Goal: Check status: Verify the current state of an ongoing process or item

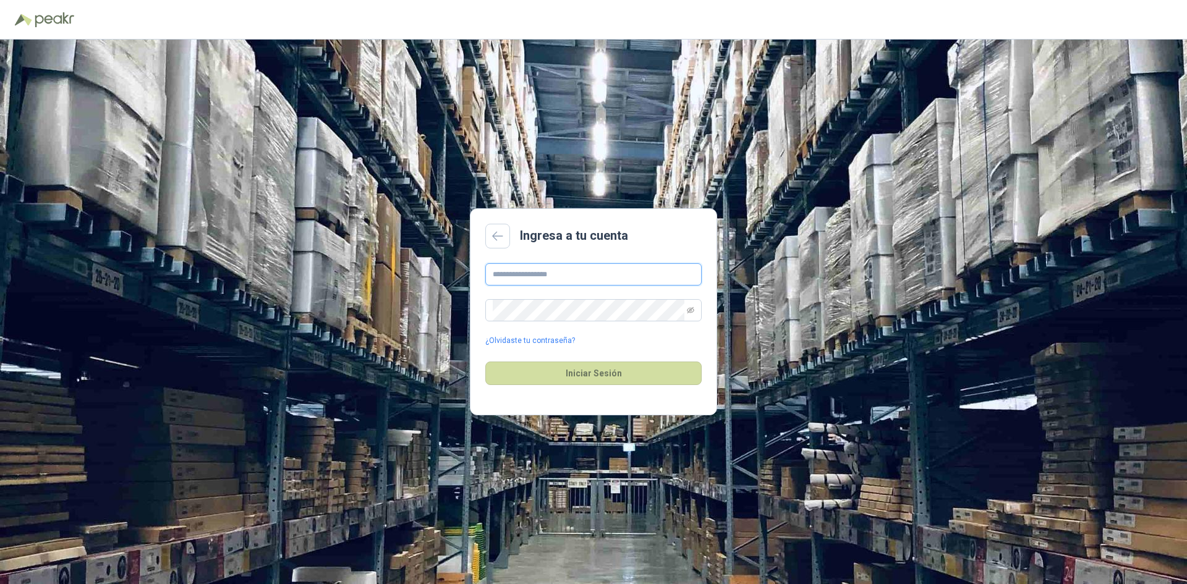
click at [545, 282] on input "text" at bounding box center [593, 274] width 216 height 22
type input "**********"
click at [596, 373] on button "Iniciar Sesión" at bounding box center [593, 373] width 216 height 23
click at [569, 370] on button "Iniciar Sesión" at bounding box center [593, 373] width 216 height 23
click at [689, 311] on icon "eye-invisible" at bounding box center [690, 310] width 7 height 7
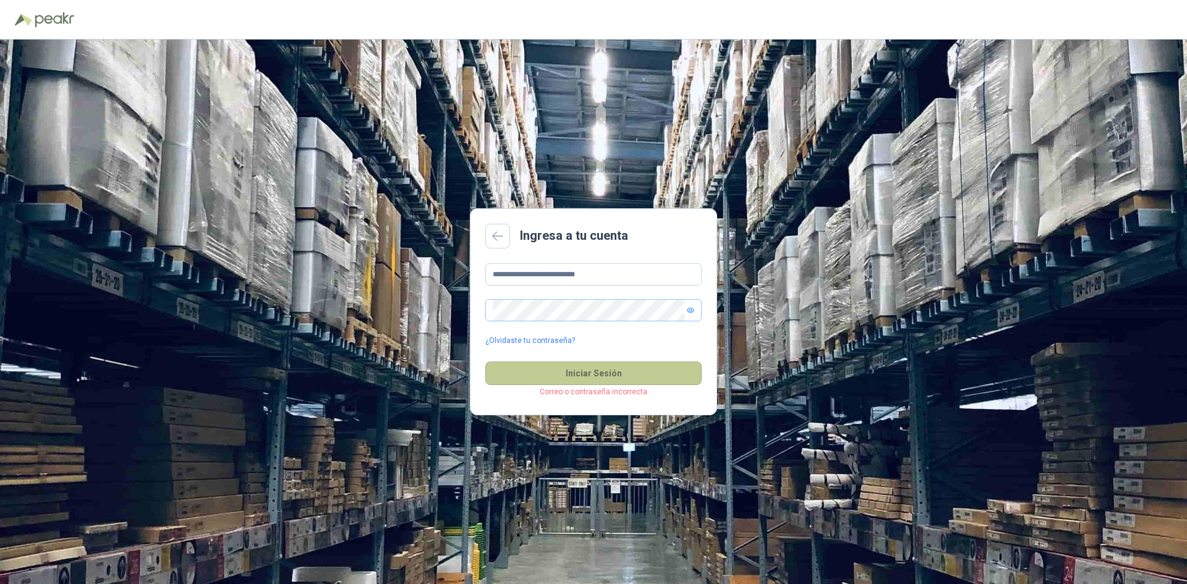
click at [604, 371] on button "Iniciar Sesión" at bounding box center [593, 373] width 216 height 23
click at [389, 286] on div "**********" at bounding box center [593, 312] width 1187 height 545
click at [611, 375] on button "Iniciar Sesión" at bounding box center [593, 373] width 216 height 23
click at [592, 370] on button "Iniciar Sesión" at bounding box center [593, 373] width 216 height 23
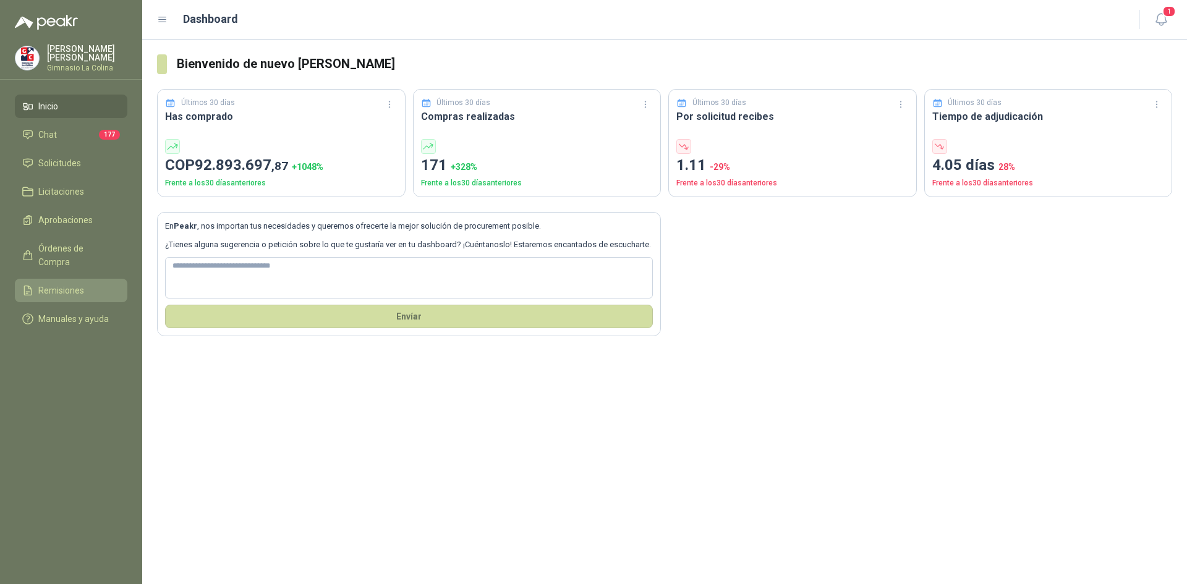
click at [56, 279] on link "Remisiones" at bounding box center [71, 290] width 112 height 23
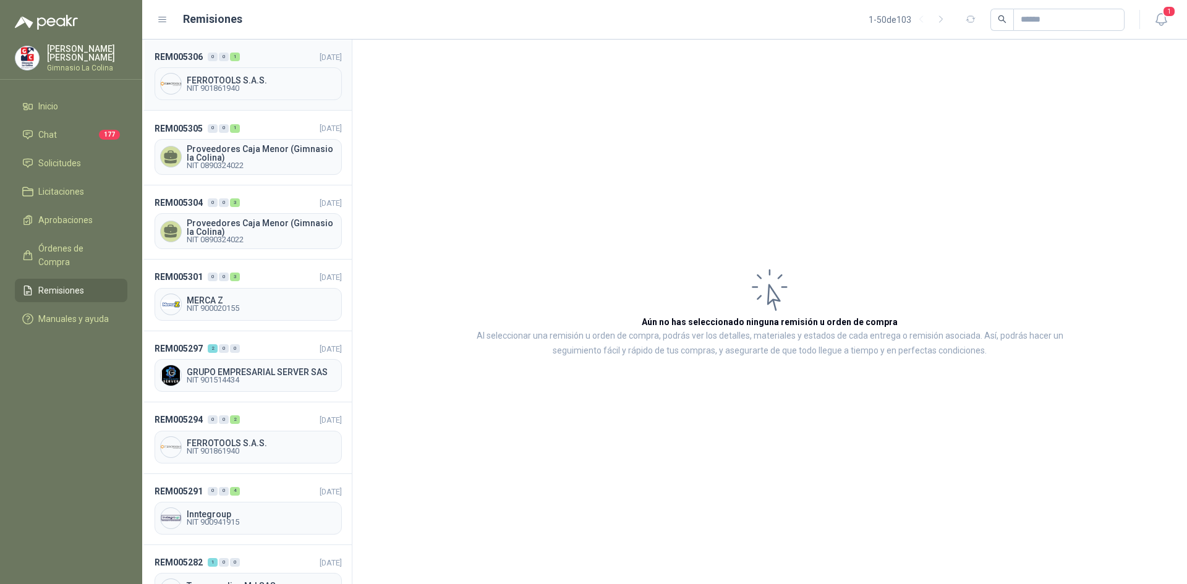
click at [223, 85] on span "NIT 901861940" at bounding box center [262, 88] width 150 height 7
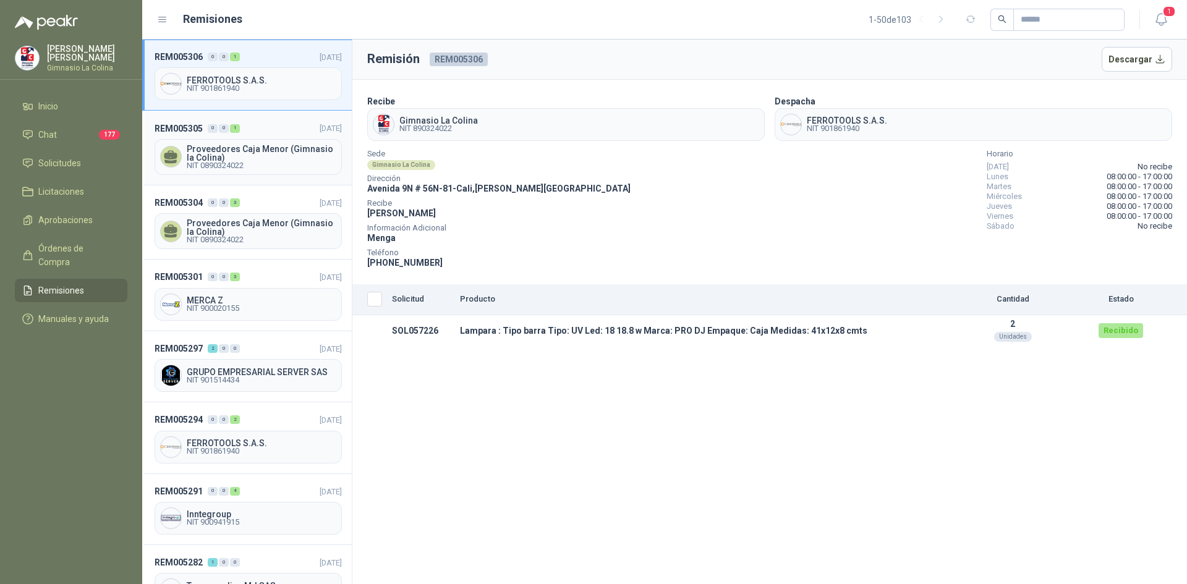
click at [229, 149] on span "Proveedores Caja Menor (Gimnasio la Colina)" at bounding box center [262, 153] width 150 height 17
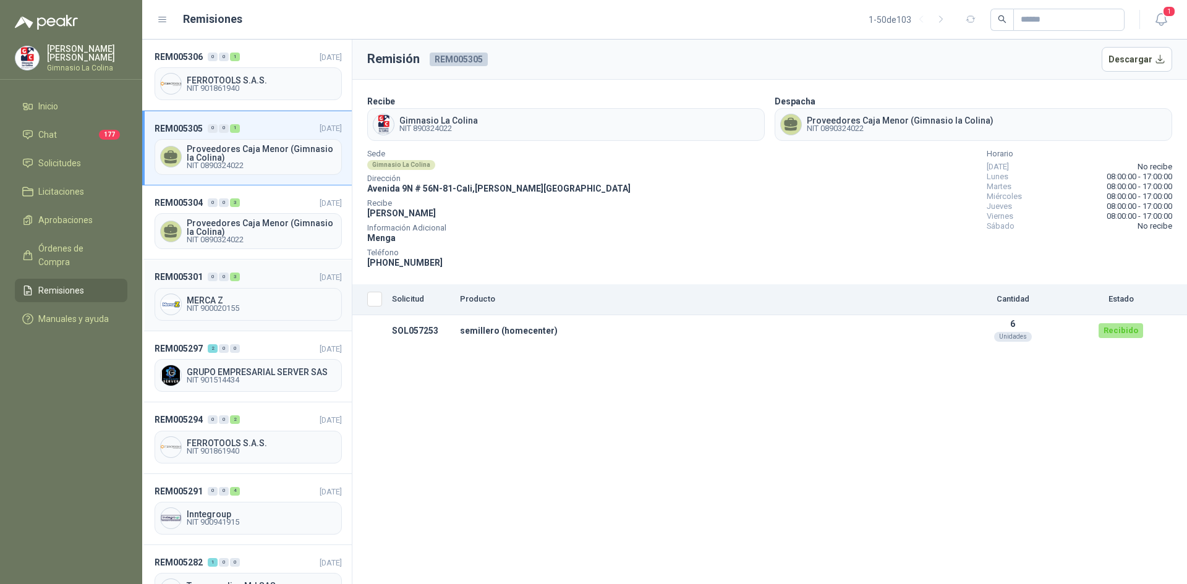
click at [226, 300] on span "MERCA Z" at bounding box center [262, 300] width 150 height 9
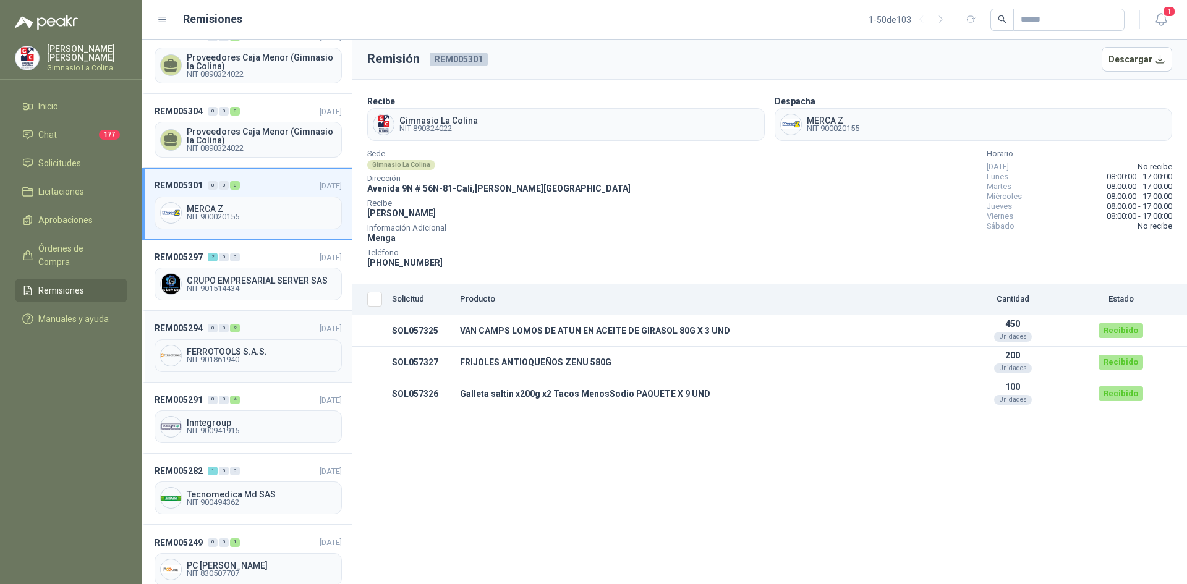
scroll to position [124, 0]
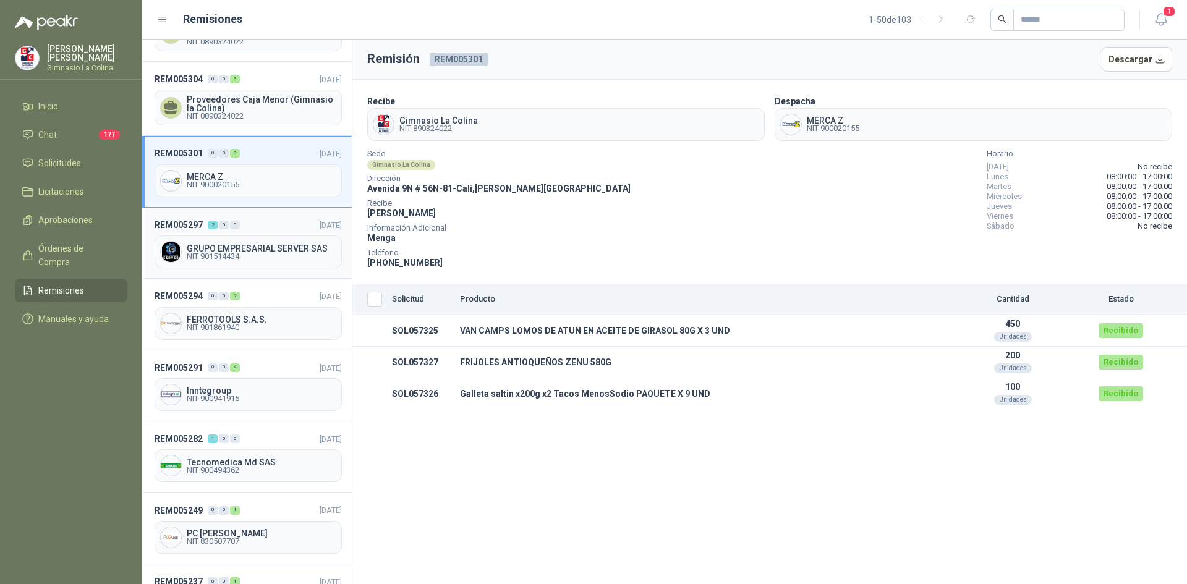
click at [246, 247] on span "GRUPO EMPRESARIAL SERVER SAS" at bounding box center [262, 248] width 150 height 9
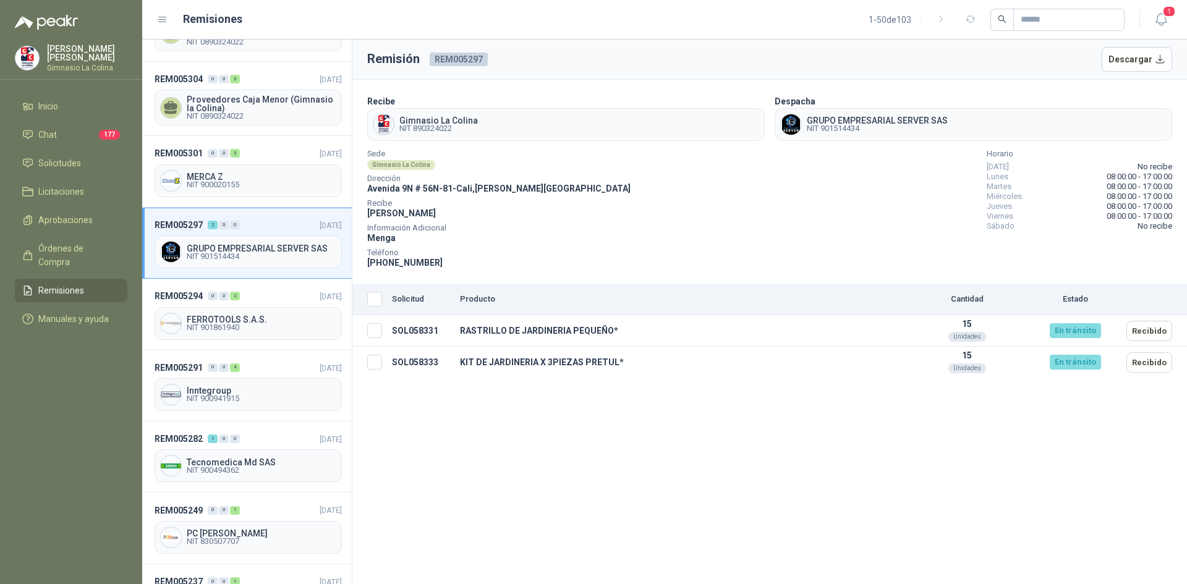
scroll to position [185, 0]
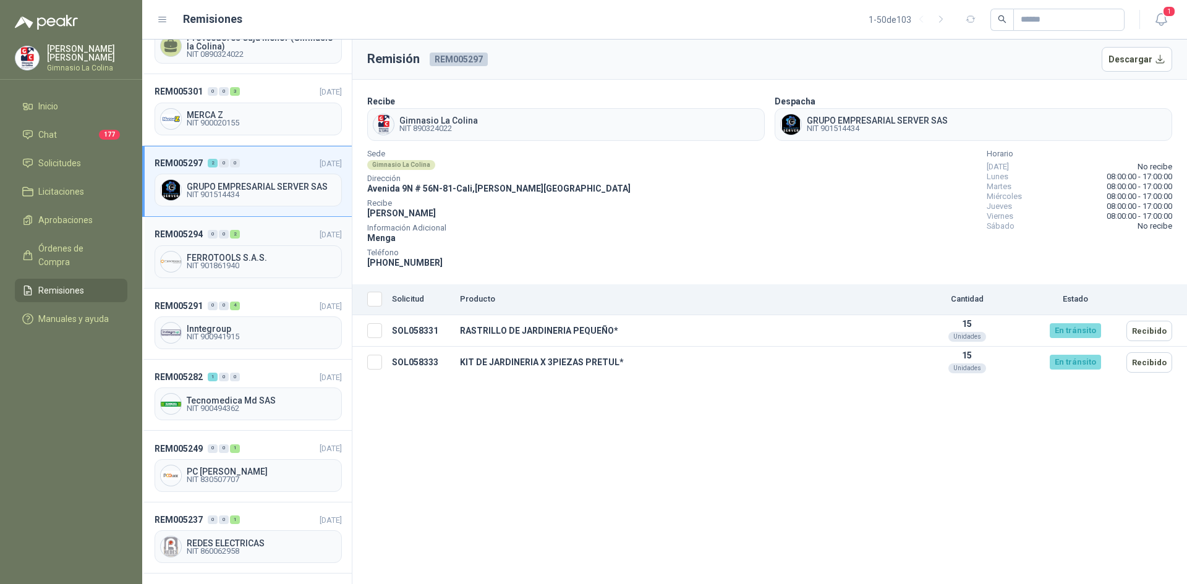
click at [240, 262] on span "FERROTOOLS S.A.S." at bounding box center [262, 257] width 150 height 9
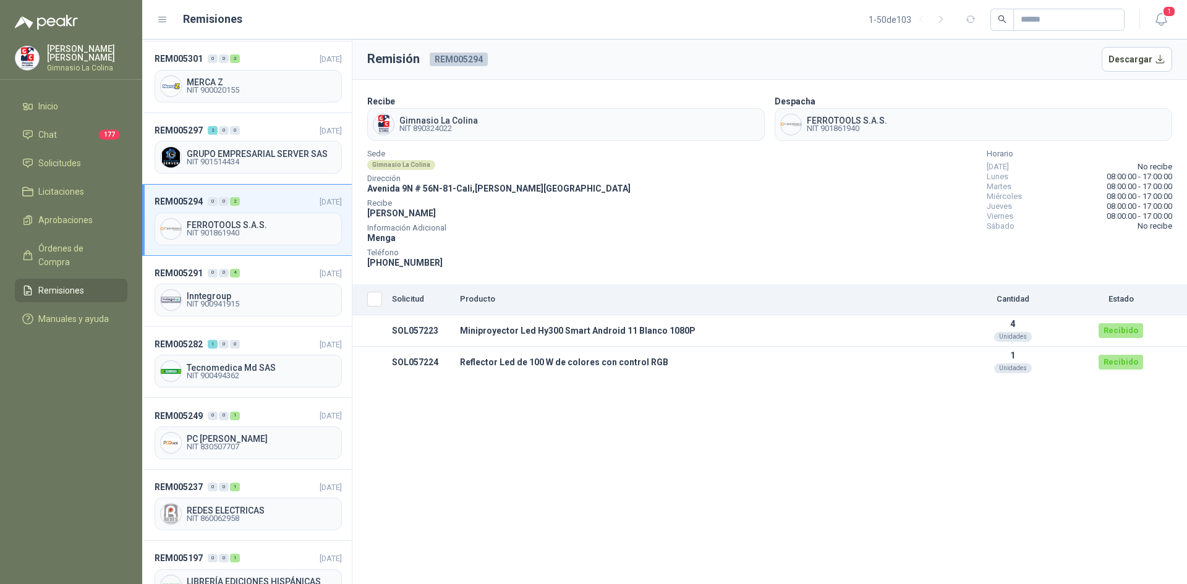
scroll to position [247, 0]
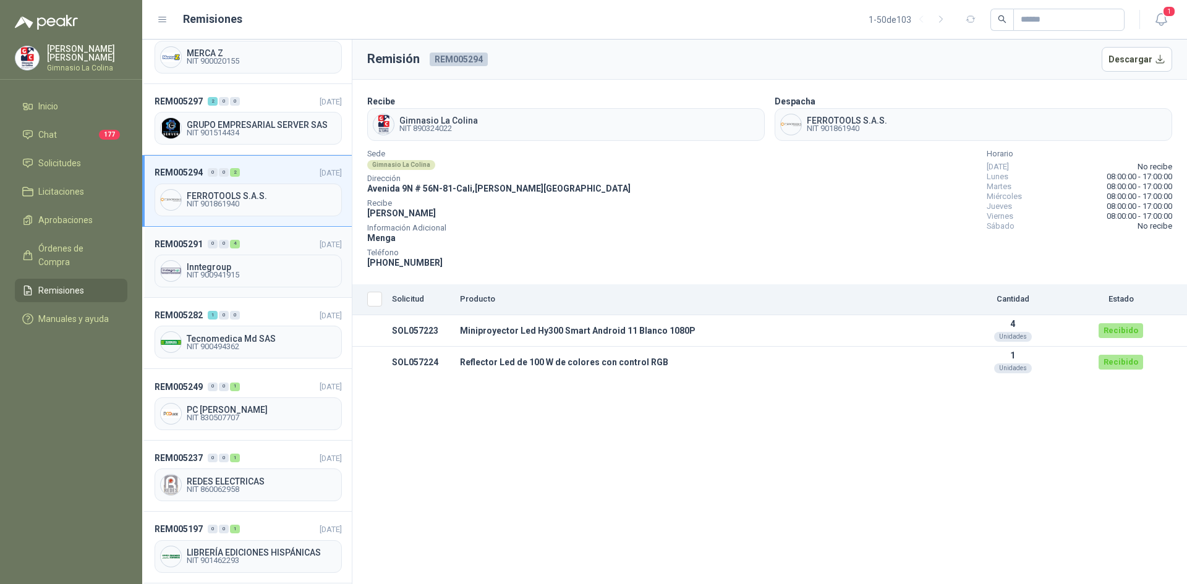
click at [215, 273] on span "NIT 900941915" at bounding box center [262, 274] width 150 height 7
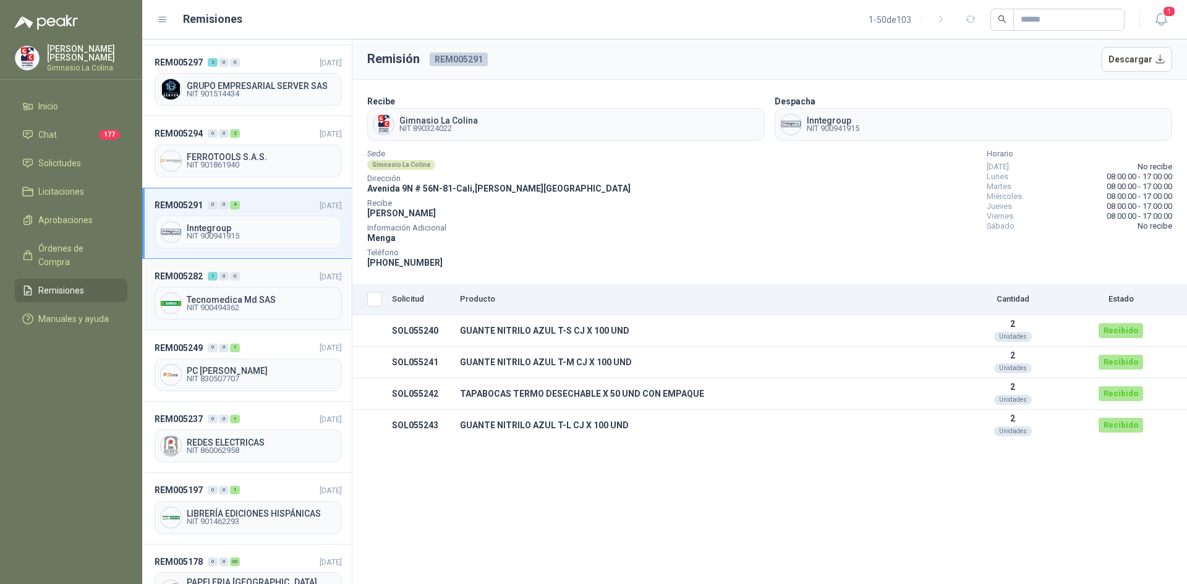
scroll to position [309, 0]
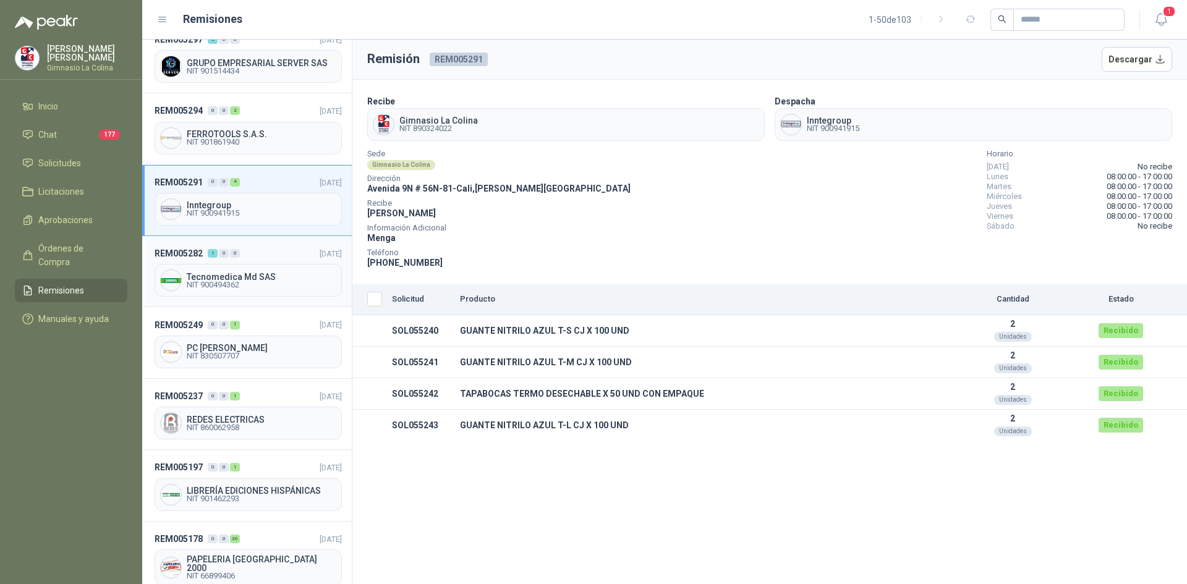
click at [229, 276] on span "Tecnomedica Md SAS" at bounding box center [262, 277] width 150 height 9
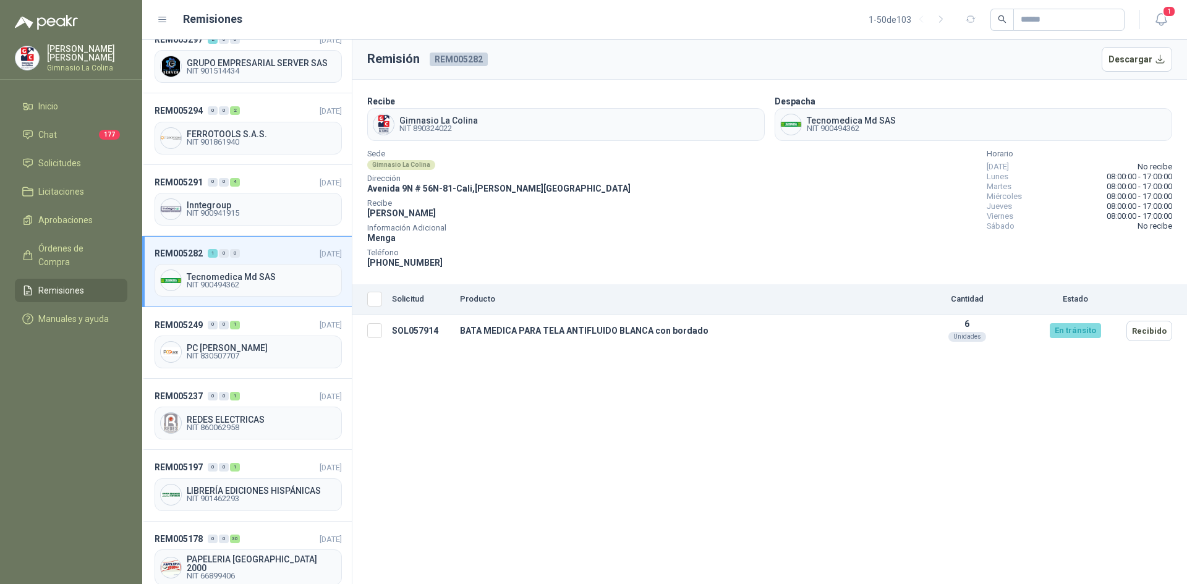
scroll to position [371, 0]
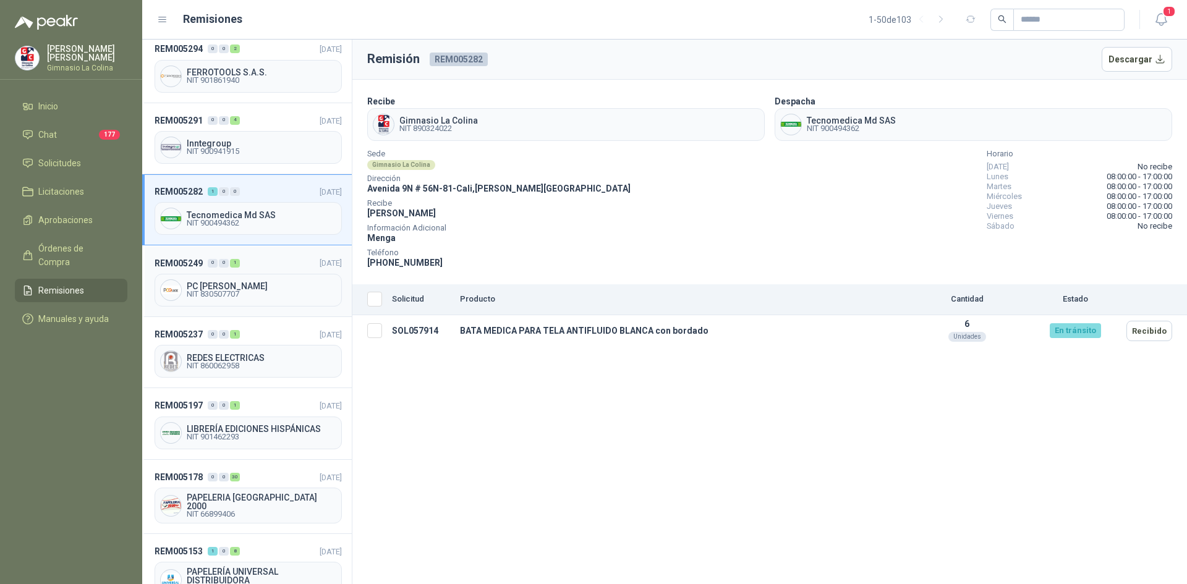
click at [223, 295] on span "NIT 830507707" at bounding box center [262, 294] width 150 height 7
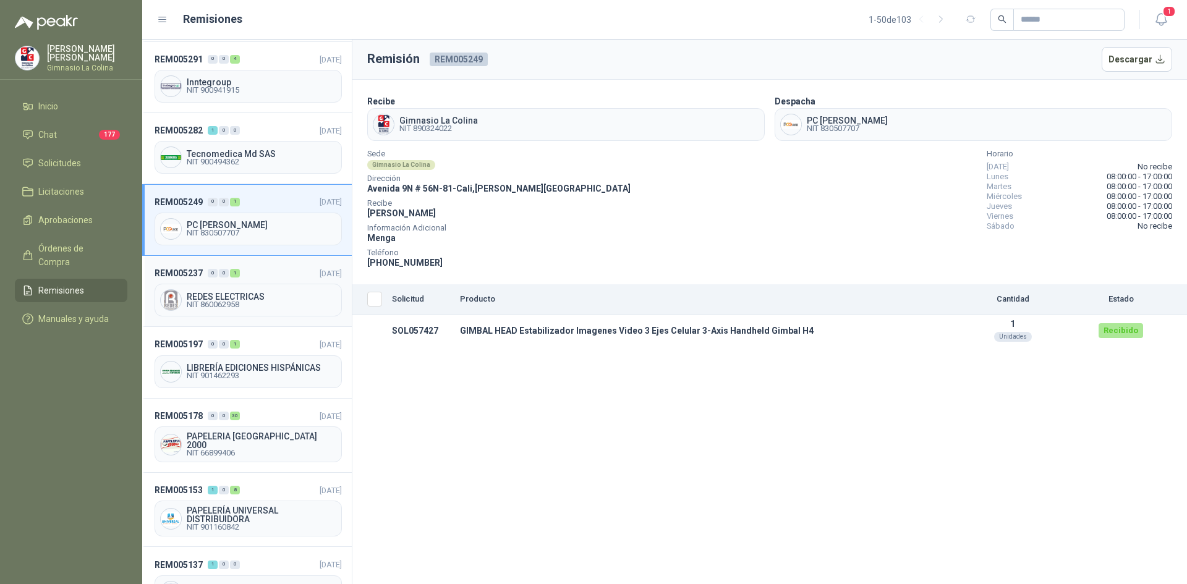
scroll to position [433, 0]
click at [59, 161] on span "Solicitudes" at bounding box center [59, 163] width 43 height 14
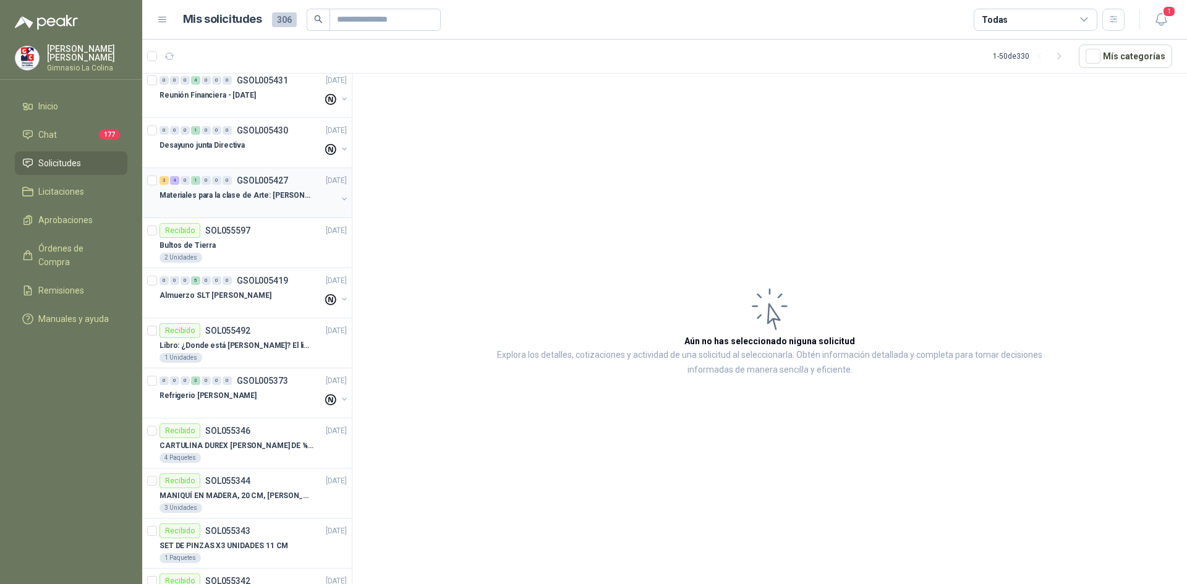
scroll to position [1607, 0]
click at [278, 193] on p "Materiales para la clase de Arte: [PERSON_NAME]" at bounding box center [236, 196] width 154 height 12
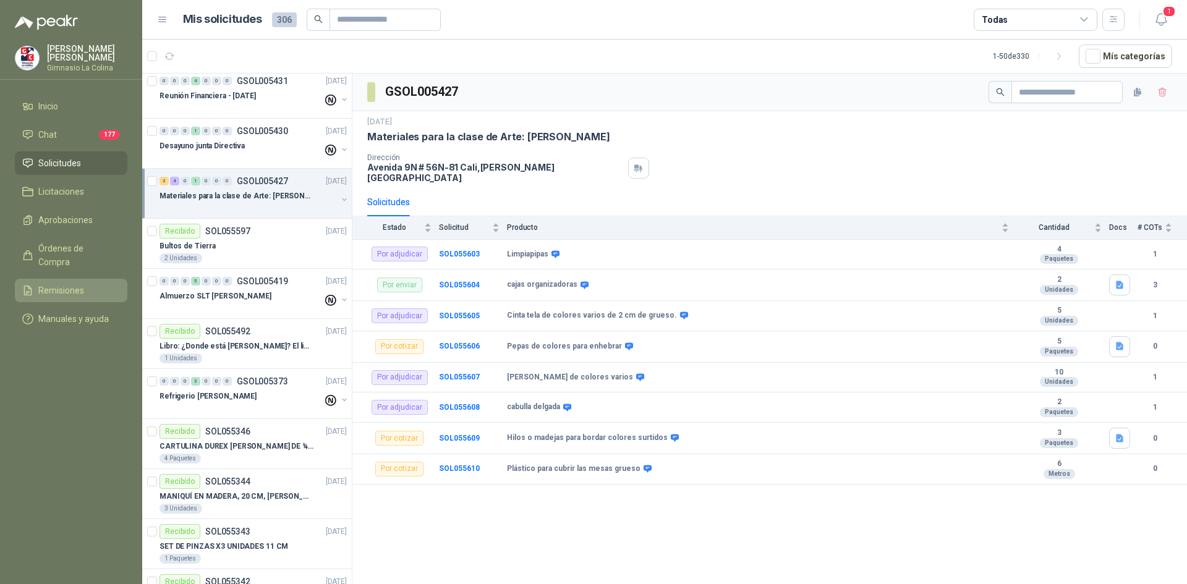
click at [59, 284] on span "Remisiones" at bounding box center [61, 291] width 46 height 14
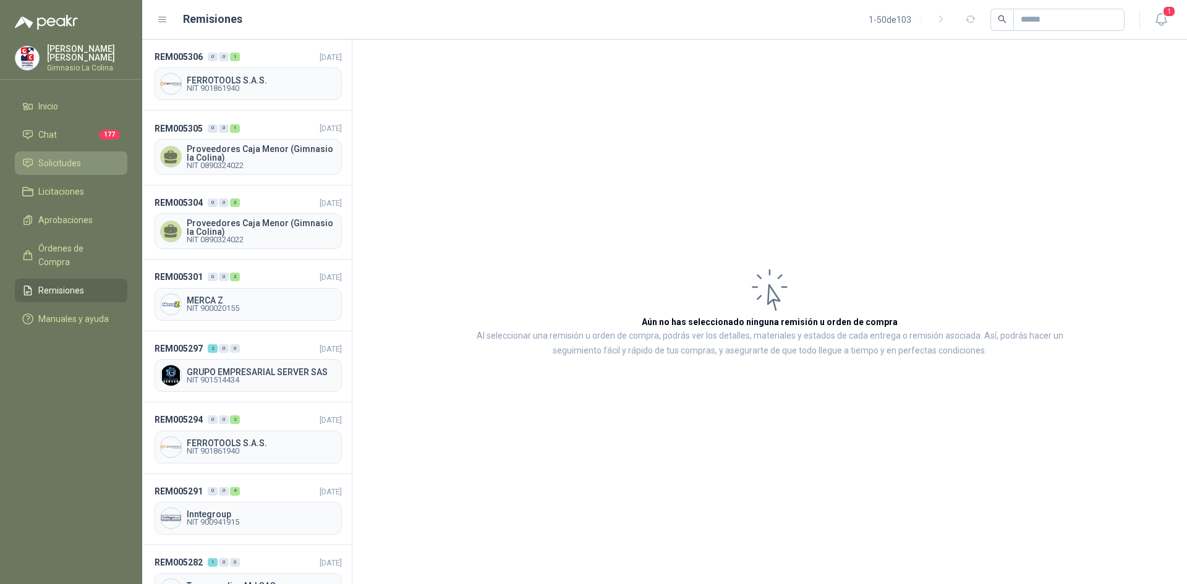
click at [67, 163] on span "Solicitudes" at bounding box center [59, 163] width 43 height 14
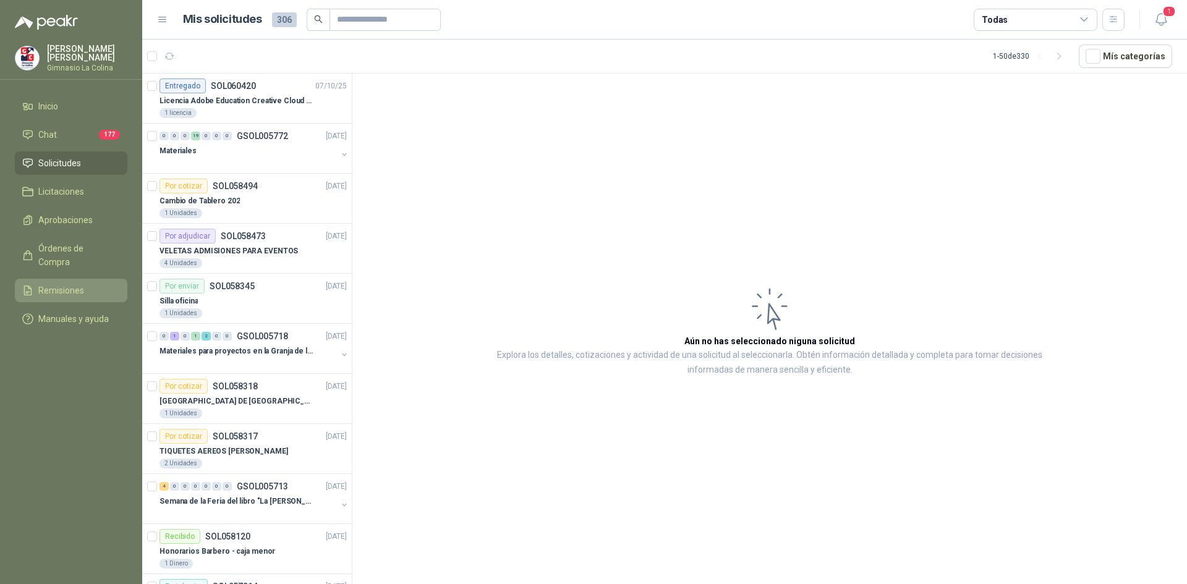
click at [57, 284] on span "Remisiones" at bounding box center [61, 291] width 46 height 14
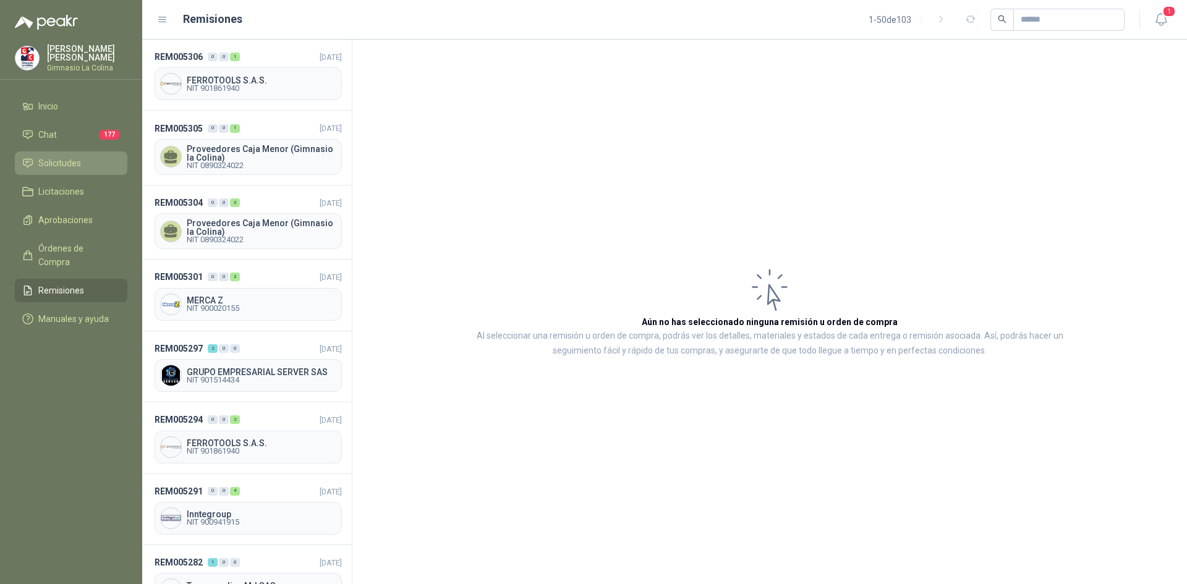
click at [72, 160] on span "Solicitudes" at bounding box center [59, 163] width 43 height 14
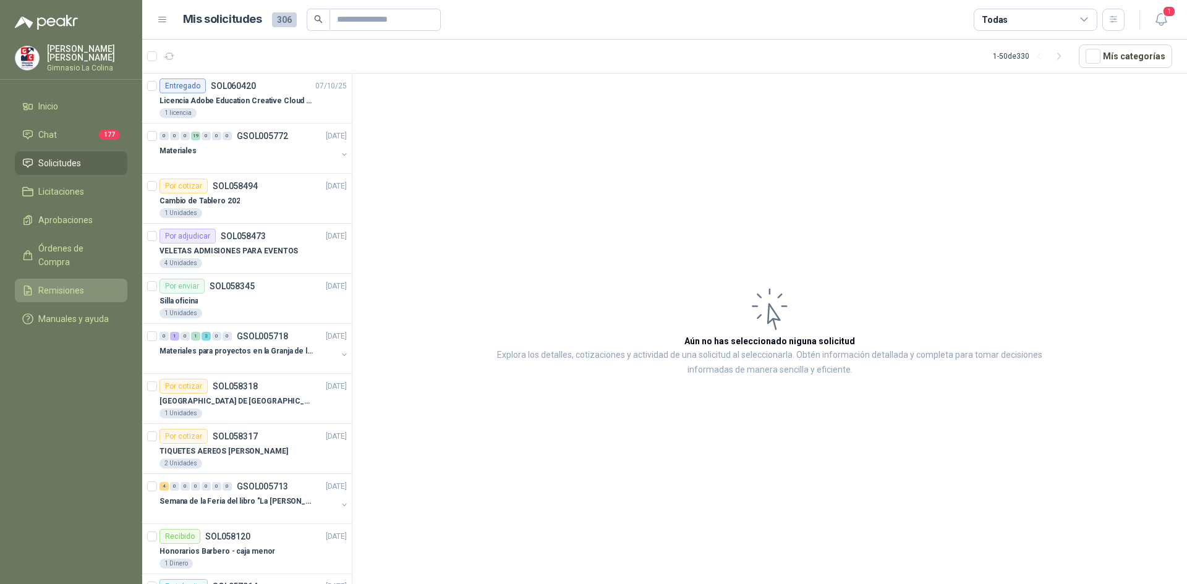
click at [61, 284] on span "Remisiones" at bounding box center [61, 291] width 46 height 14
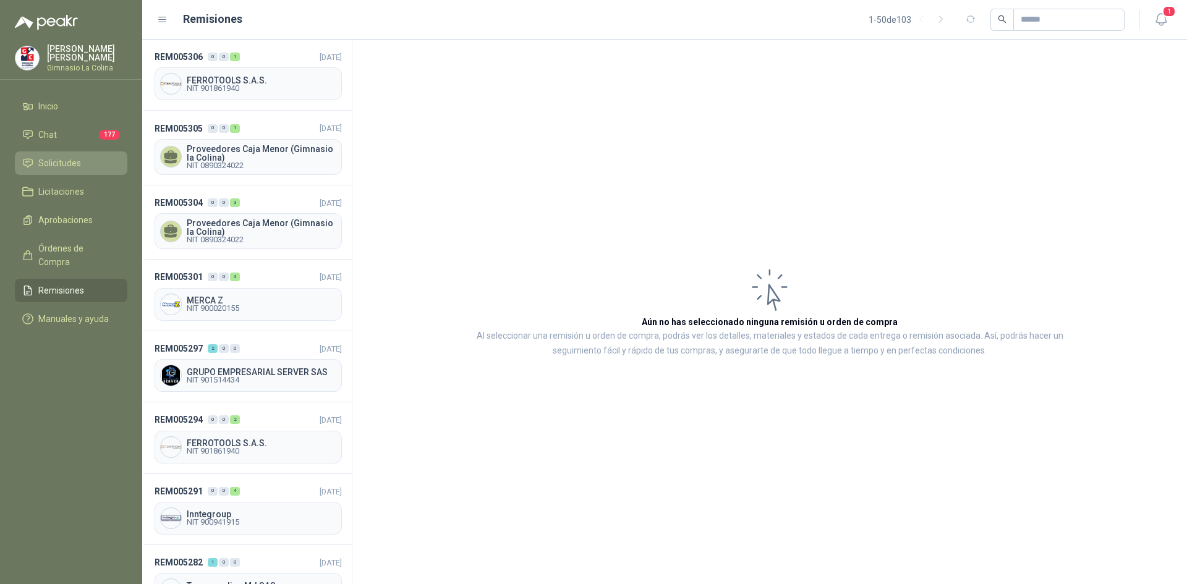
click at [57, 163] on span "Solicitudes" at bounding box center [59, 163] width 43 height 14
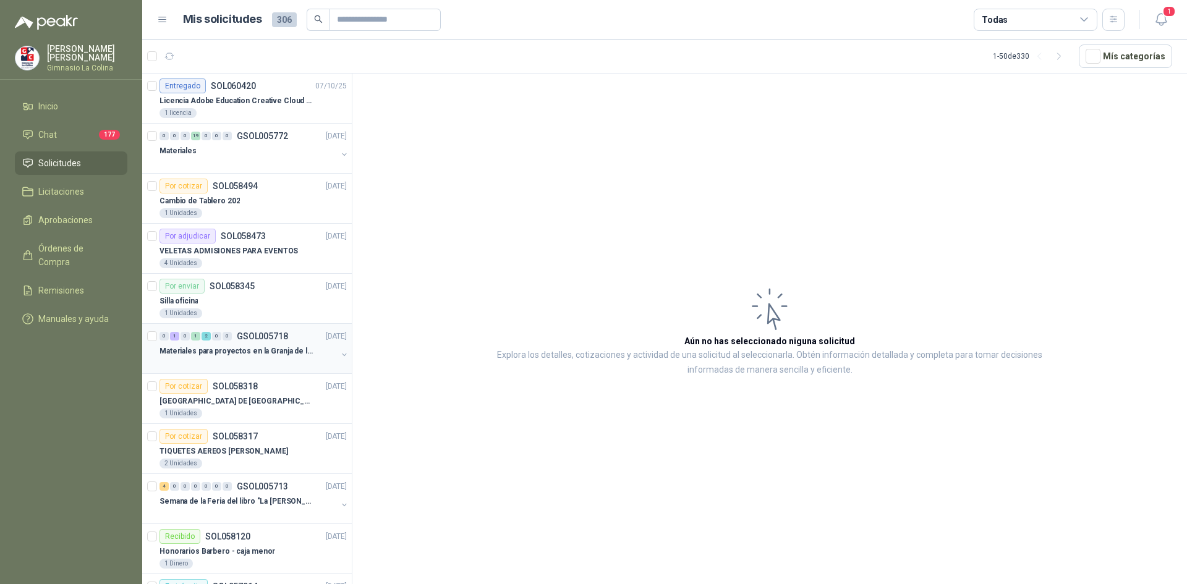
click at [305, 353] on p "Materiales para proyectos en la Granja de la UI" at bounding box center [236, 352] width 154 height 12
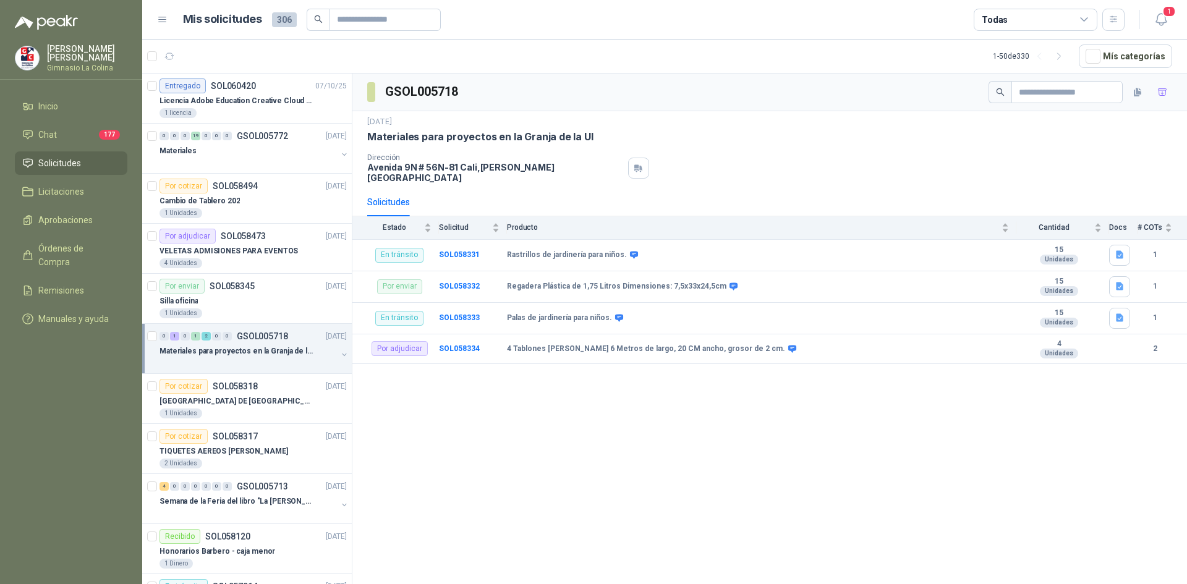
click at [51, 265] on ul "Inicio Chat 177 Solicitudes Licitaciones Aprobaciones Órdenes de Compra Remisio…" at bounding box center [71, 215] width 142 height 241
click at [49, 284] on span "Remisiones" at bounding box center [61, 291] width 46 height 14
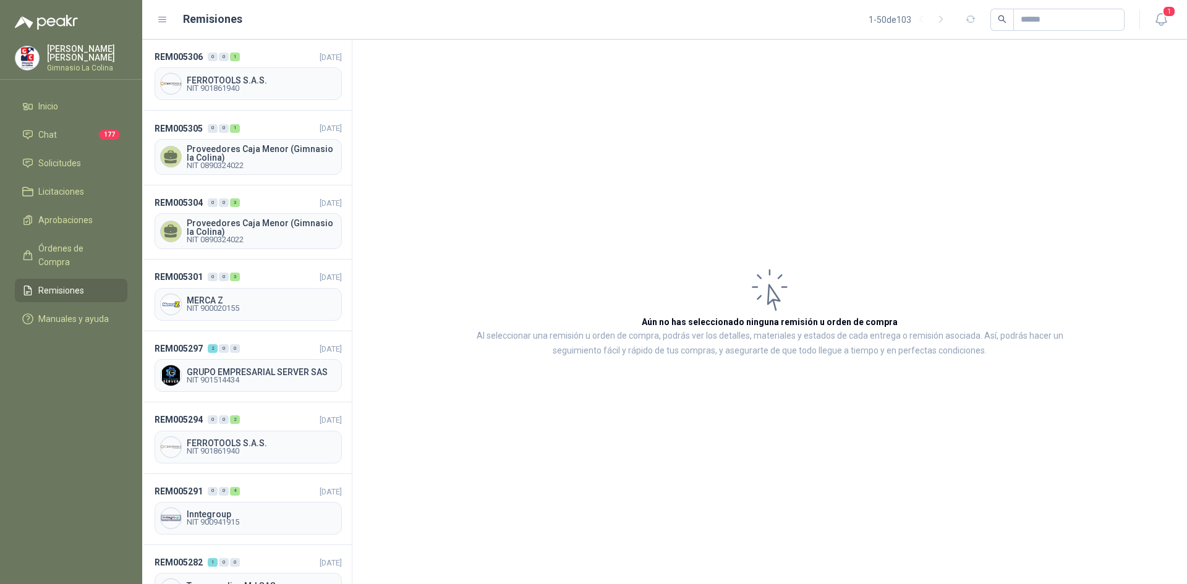
click at [694, 156] on article "Aún no has seleccionado ninguna remisión u orden de compra Al seleccionar una r…" at bounding box center [769, 312] width 834 height 545
click at [47, 160] on span "Solicitudes" at bounding box center [59, 163] width 43 height 14
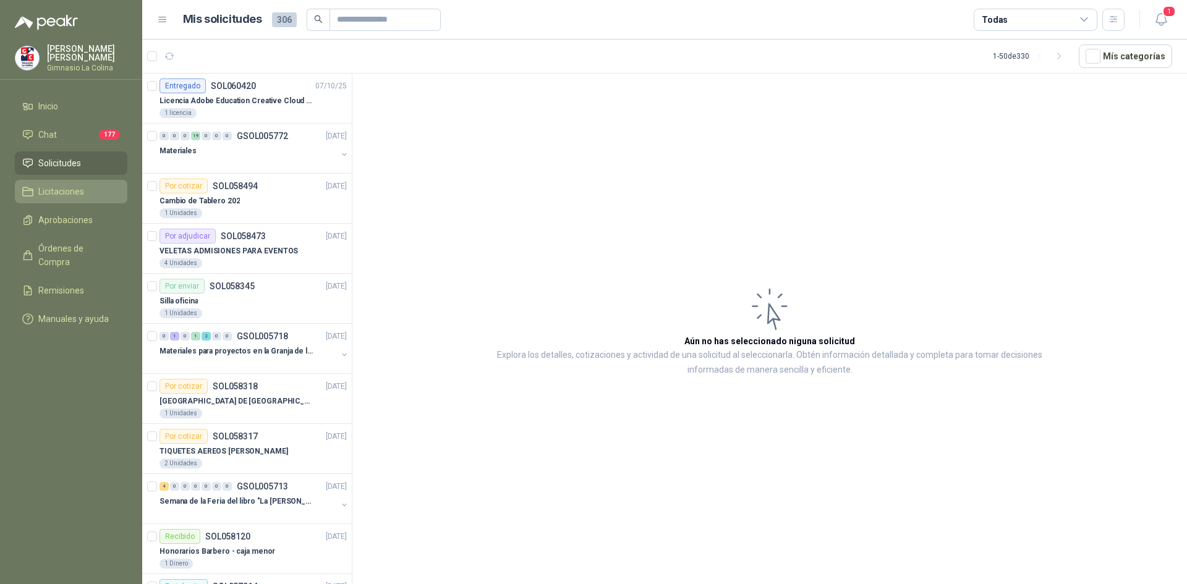
click at [59, 189] on span "Licitaciones" at bounding box center [61, 192] width 46 height 14
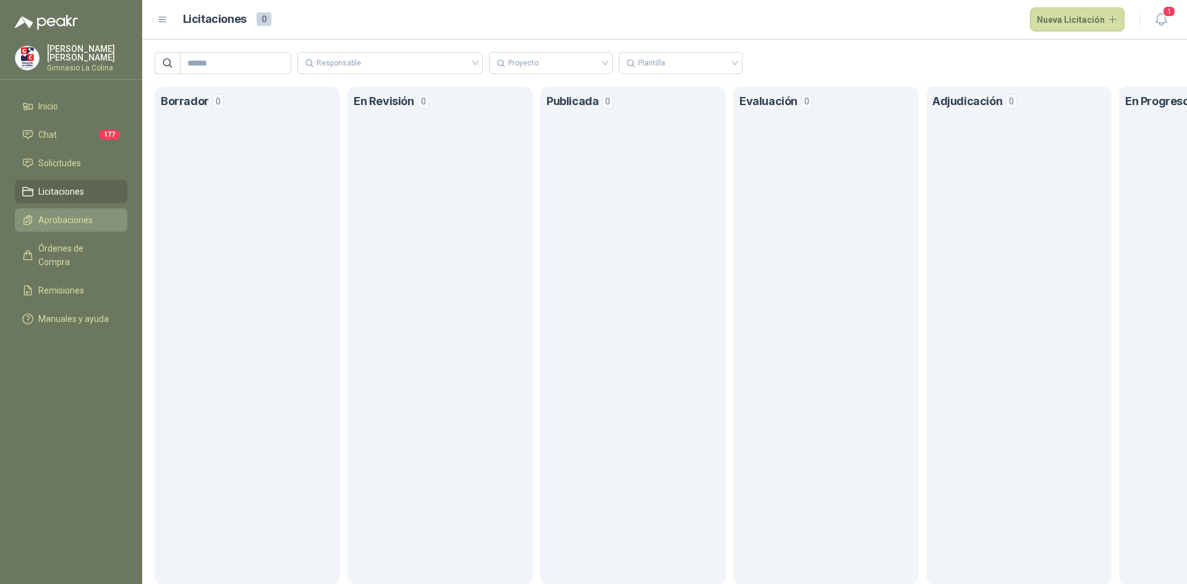
click at [57, 222] on span "Aprobaciones" at bounding box center [65, 220] width 54 height 14
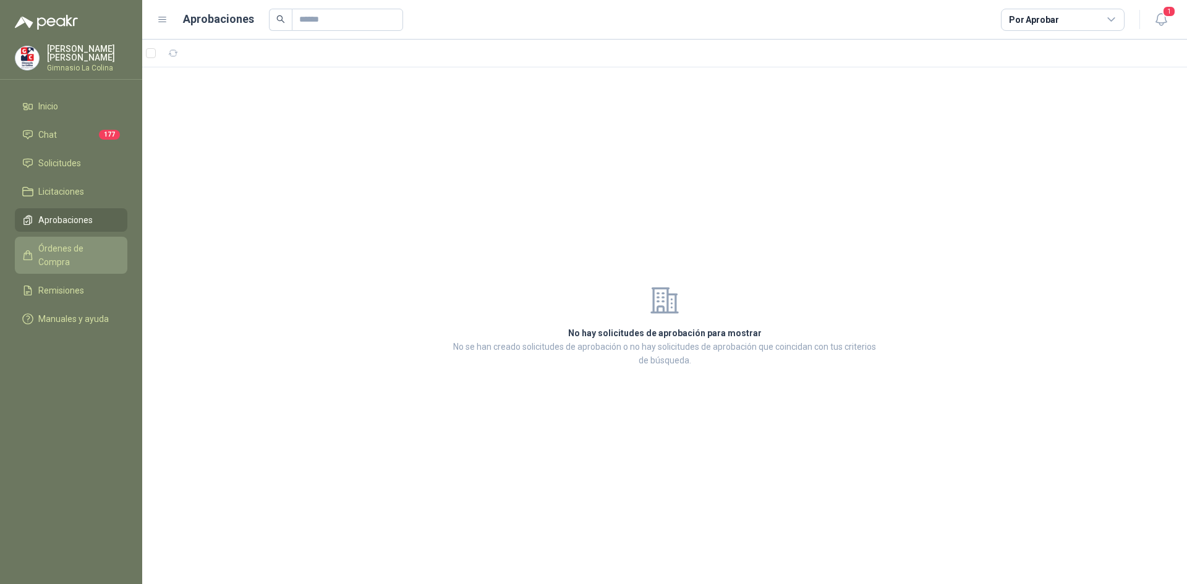
click at [66, 248] on span "Órdenes de Compra" at bounding box center [76, 255] width 77 height 27
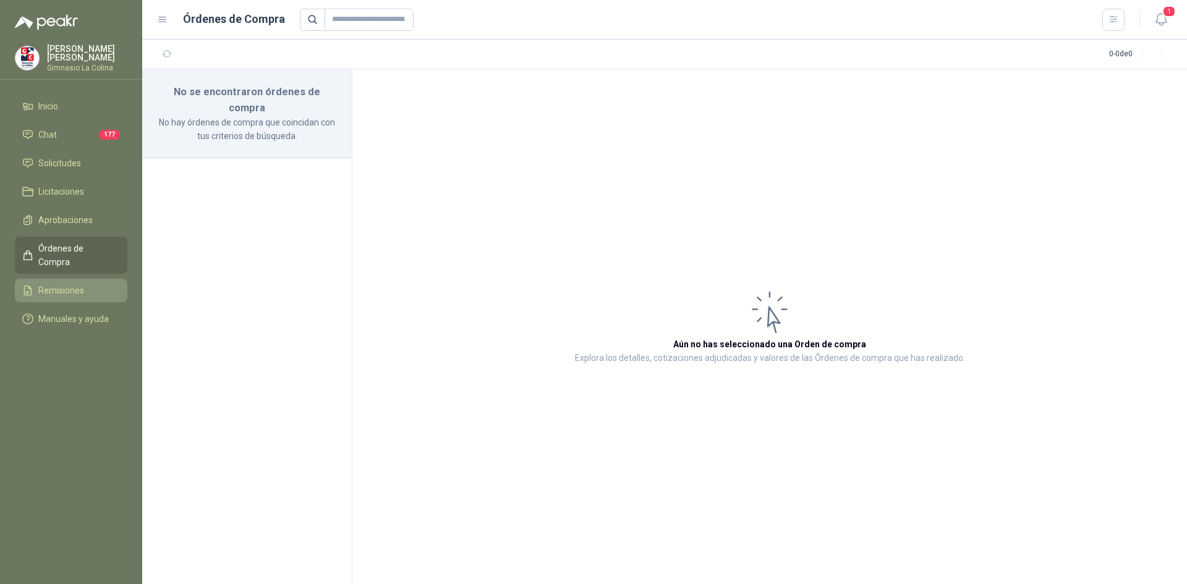
click at [59, 284] on span "Remisiones" at bounding box center [61, 291] width 46 height 14
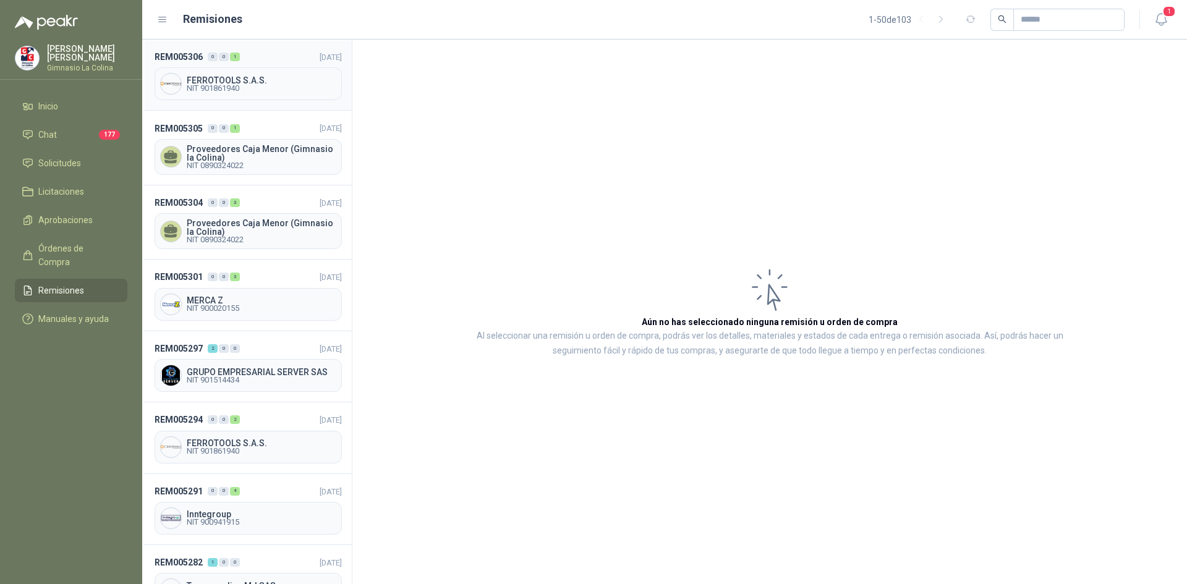
click at [225, 80] on span "FERROTOOLS S.A.S." at bounding box center [262, 80] width 150 height 9
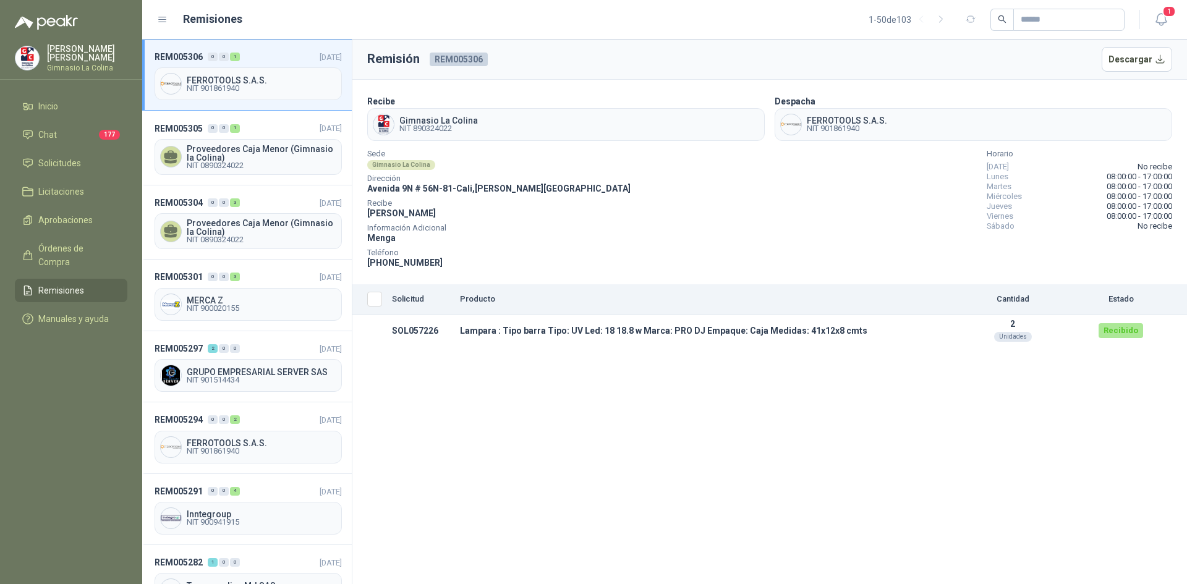
click at [812, 475] on div "Remisión REM005306 Descargar Recibe Gimnasio La Colina NIT 890324022 Despacha F…" at bounding box center [769, 312] width 834 height 545
click at [757, 462] on div "Remisión REM005306 Descargar Recibe Gimnasio La Colina NIT 890324022 Despacha F…" at bounding box center [769, 312] width 834 height 545
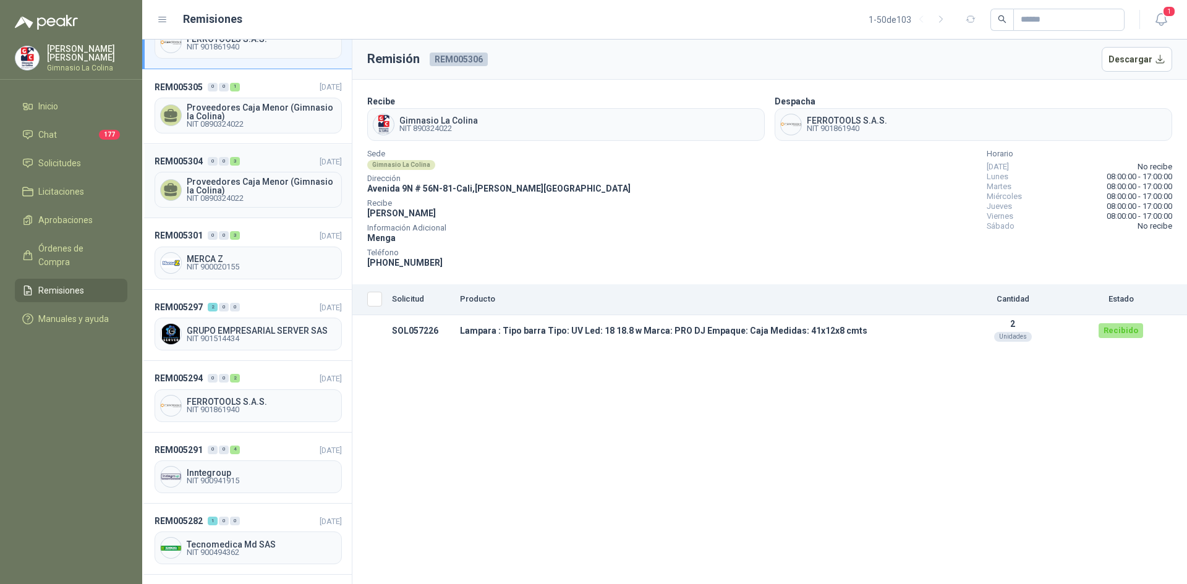
scroll to position [62, 0]
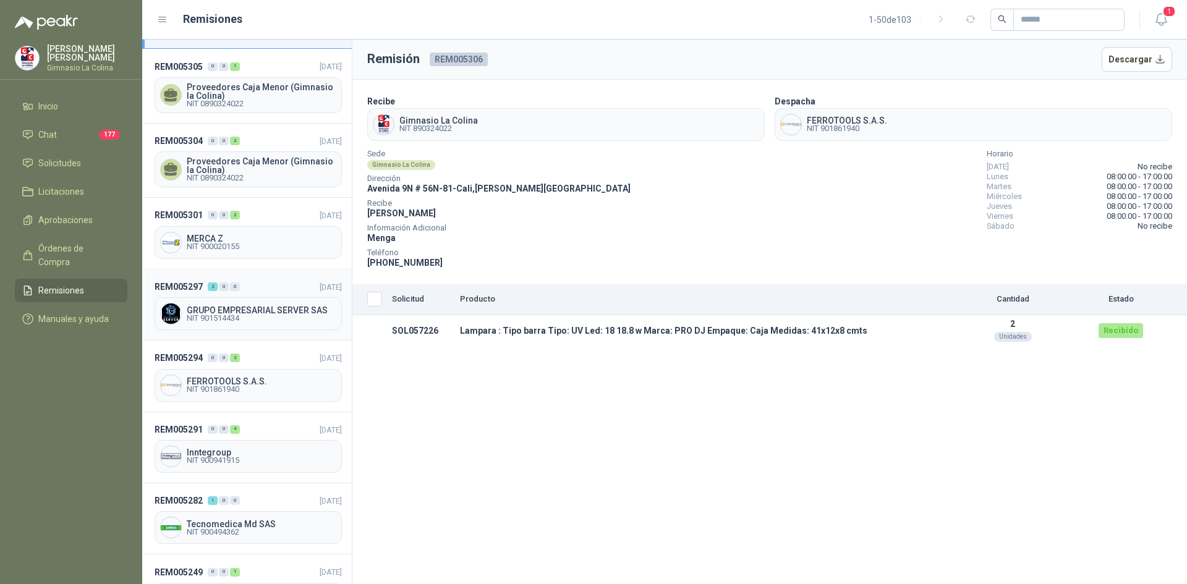
click at [226, 309] on span "GRUPO EMPRESARIAL SERVER SAS" at bounding box center [262, 310] width 150 height 9
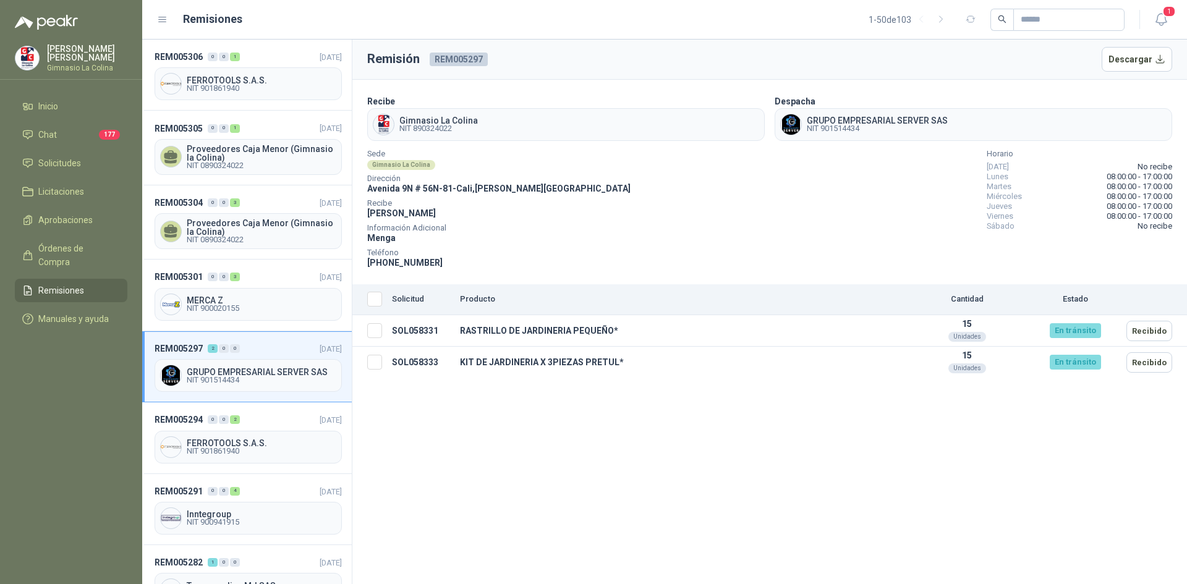
click at [531, 430] on div "Remisión REM005297 Descargar Recibe Gimnasio La Colina NIT 890324022 Despacha G…" at bounding box center [769, 312] width 834 height 545
click at [1158, 365] on button "Recibido" at bounding box center [1149, 362] width 46 height 20
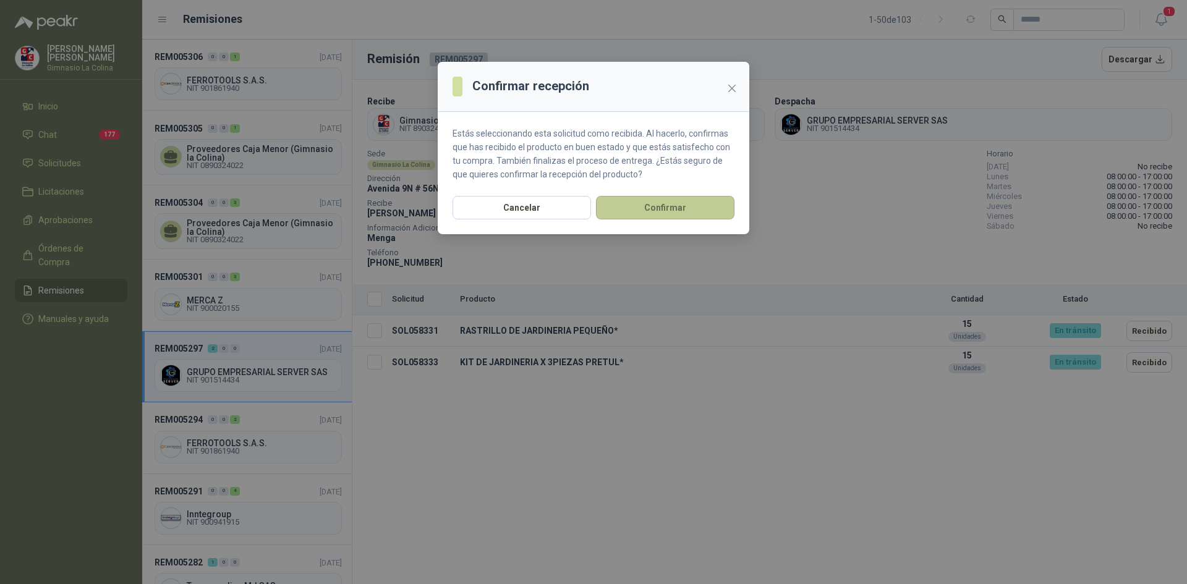
click at [676, 211] on button "Confirmar" at bounding box center [665, 207] width 138 height 23
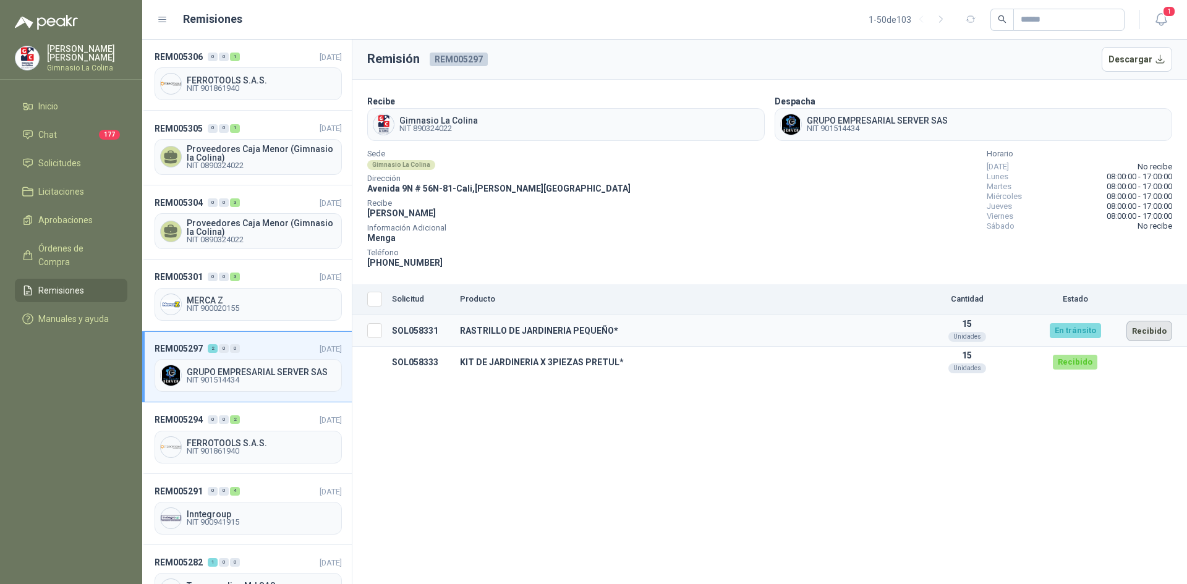
click at [1153, 325] on button "Recibido" at bounding box center [1149, 331] width 46 height 20
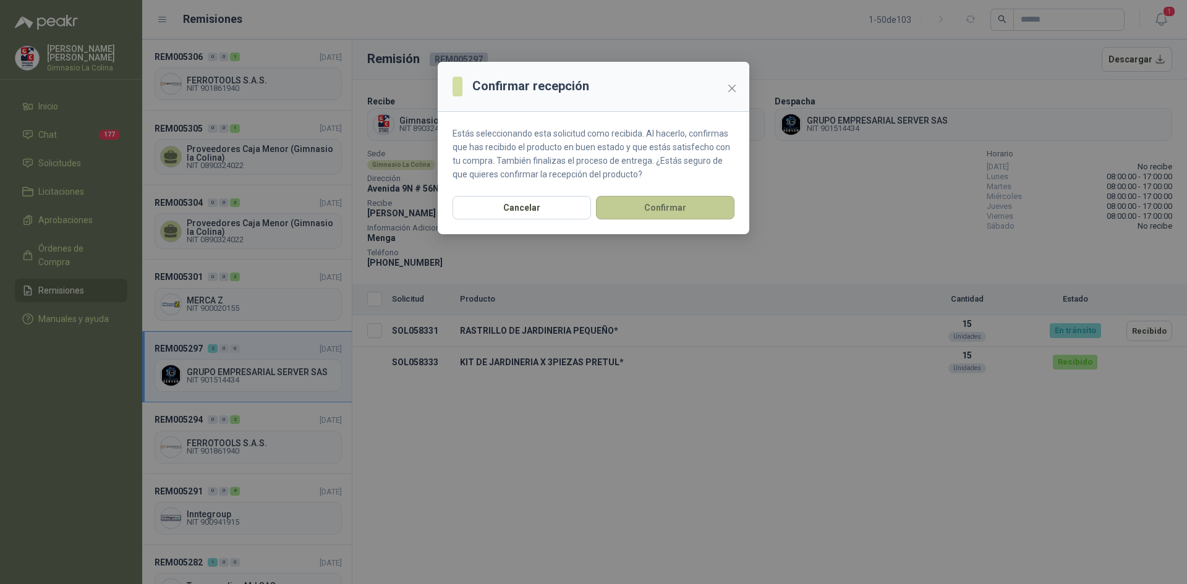
click at [687, 205] on button "Confirmar" at bounding box center [665, 207] width 138 height 23
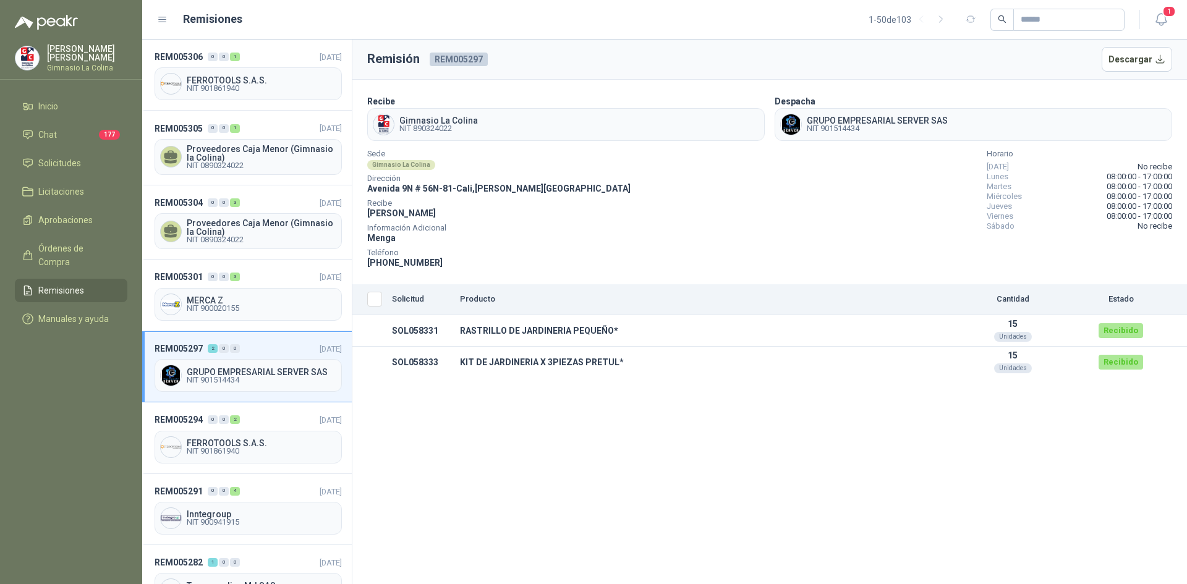
click at [627, 430] on div "Remisión REM005297 Descargar Recibe Gimnasio La Colina NIT 890324022 Despacha G…" at bounding box center [769, 312] width 834 height 545
click at [515, 430] on div "Remisión REM005297 Descargar Recibe Gimnasio La Colina NIT 890324022 Despacha G…" at bounding box center [769, 312] width 834 height 545
click at [902, 536] on div "Remisión REM005297 Descargar Recibe Gimnasio La Colina NIT 890324022 Despacha G…" at bounding box center [769, 312] width 834 height 545
click at [238, 453] on span "NIT 901861940" at bounding box center [262, 451] width 150 height 7
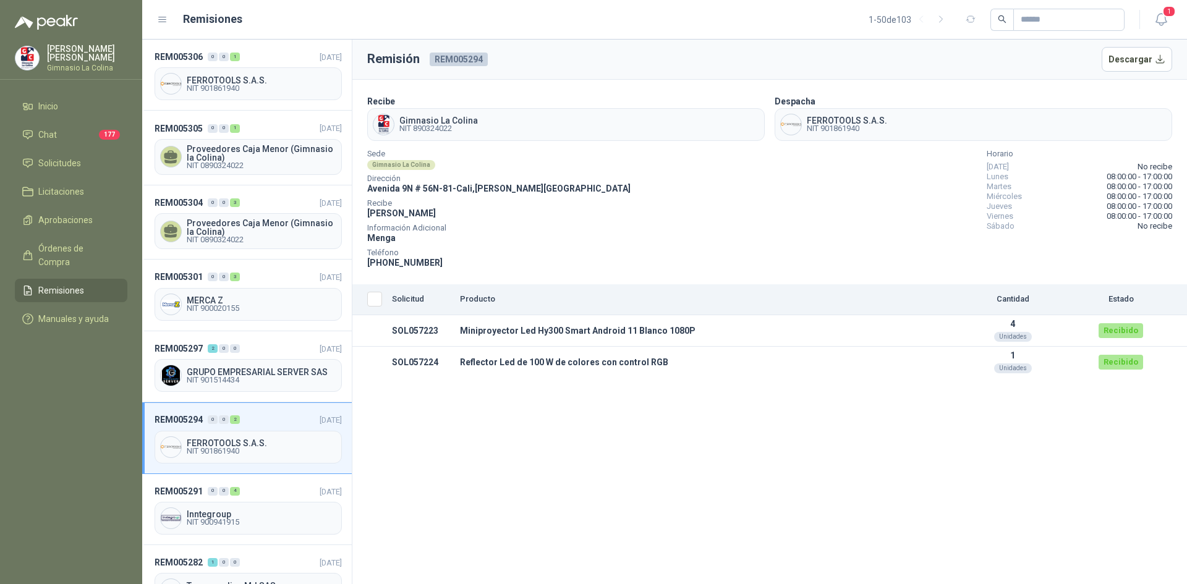
click at [689, 380] on div "Remisión REM005294 Descargar Recibe Gimnasio La Colina NIT 890324022 Despacha F…" at bounding box center [769, 312] width 834 height 545
click at [867, 459] on div "Remisión REM005294 Descargar Recibe Gimnasio La Colina NIT 890324022 Despacha F…" at bounding box center [769, 312] width 834 height 545
click at [69, 53] on p "[PERSON_NAME]" at bounding box center [87, 53] width 80 height 17
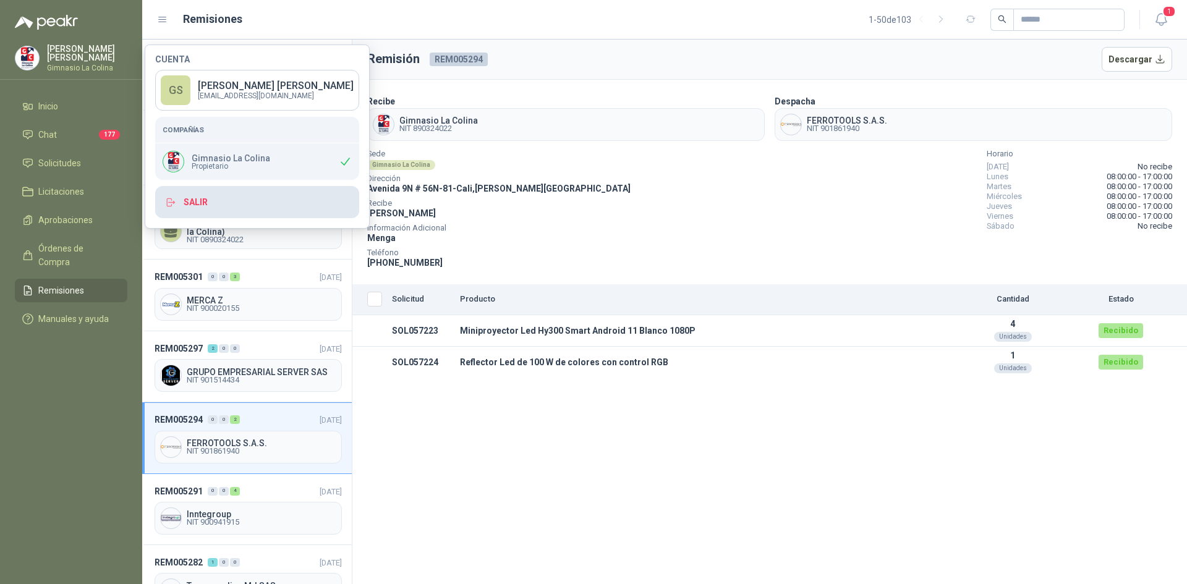
click at [202, 203] on button "Salir" at bounding box center [257, 202] width 204 height 32
